Goal: Check status: Check status

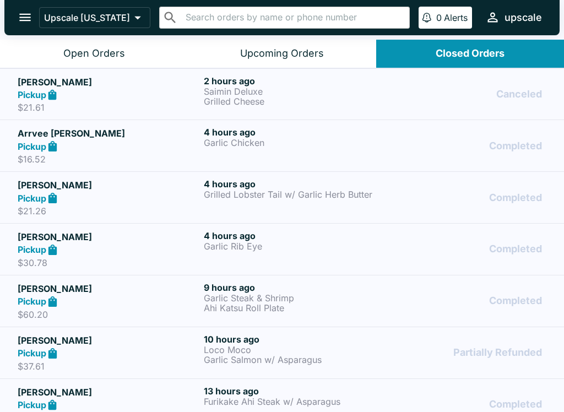
scroll to position [2, 0]
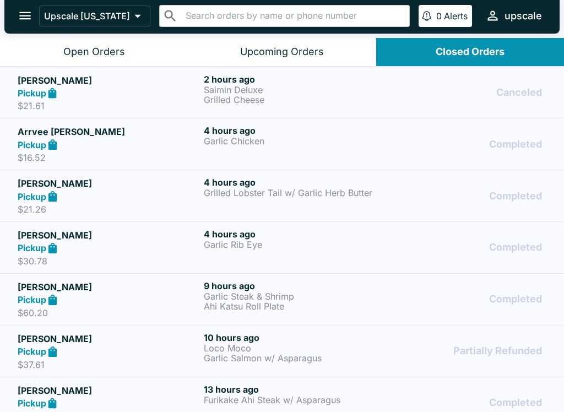
click at [45, 198] on strong "Pickup" at bounding box center [32, 196] width 29 height 11
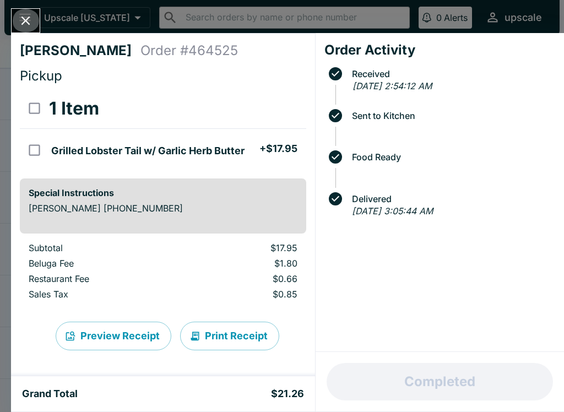
click at [20, 11] on button "Close" at bounding box center [26, 21] width 28 height 24
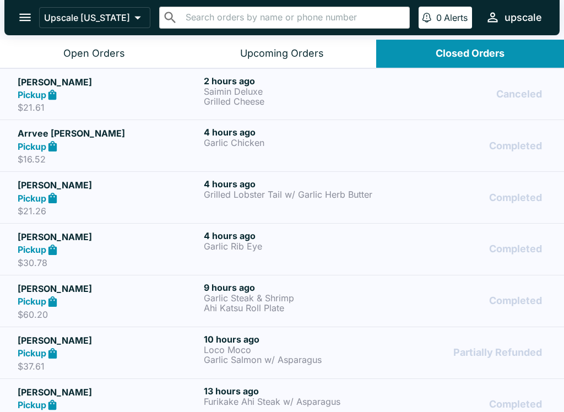
click at [56, 300] on icon at bounding box center [52, 301] width 8 height 10
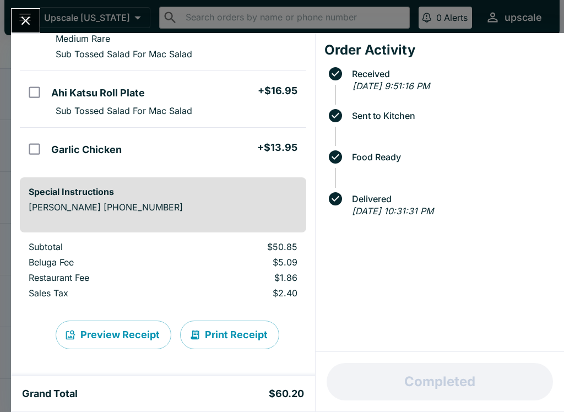
scroll to position [130, 0]
click at [25, 20] on icon "Close" at bounding box center [25, 21] width 9 height 9
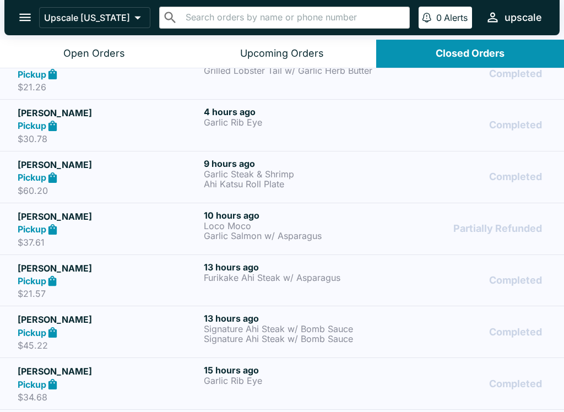
scroll to position [125, 0]
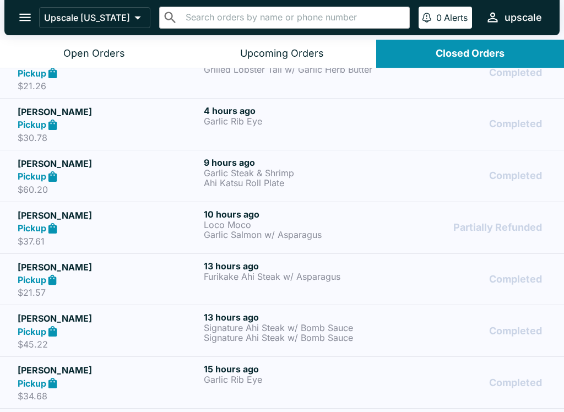
click at [46, 330] on strong "Pickup" at bounding box center [32, 331] width 29 height 11
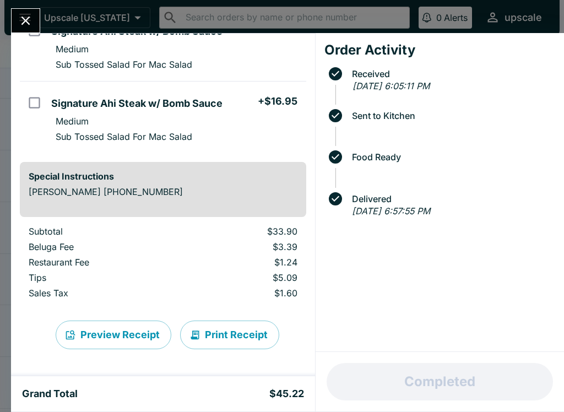
scroll to position [119, 0]
click at [15, 17] on button "Close" at bounding box center [26, 21] width 28 height 24
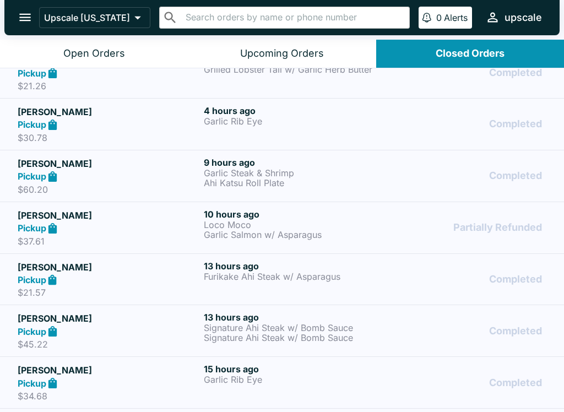
click at [428, 52] on button "Closed Orders" at bounding box center [470, 54] width 188 height 28
click at [78, 43] on button "Open Orders" at bounding box center [94, 54] width 188 height 28
